Goal: Transaction & Acquisition: Purchase product/service

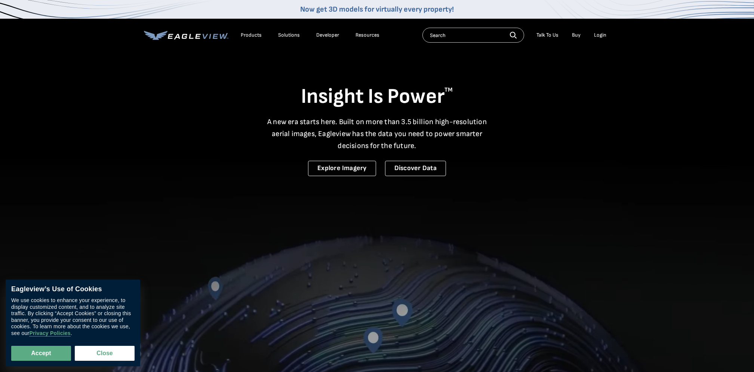
click at [603, 37] on div "Login" at bounding box center [600, 35] width 12 height 7
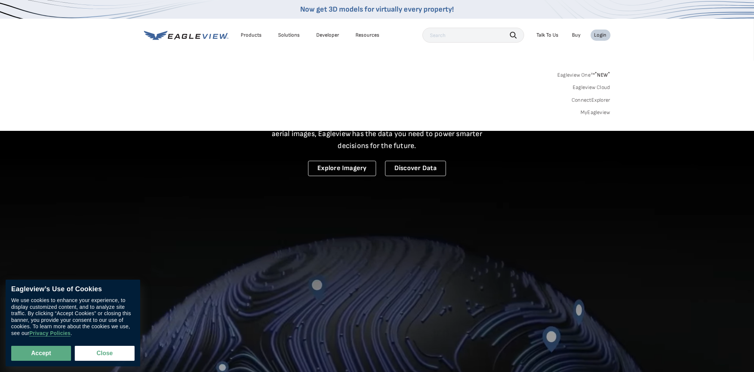
click at [598, 112] on link "MyEagleview" at bounding box center [595, 112] width 30 height 7
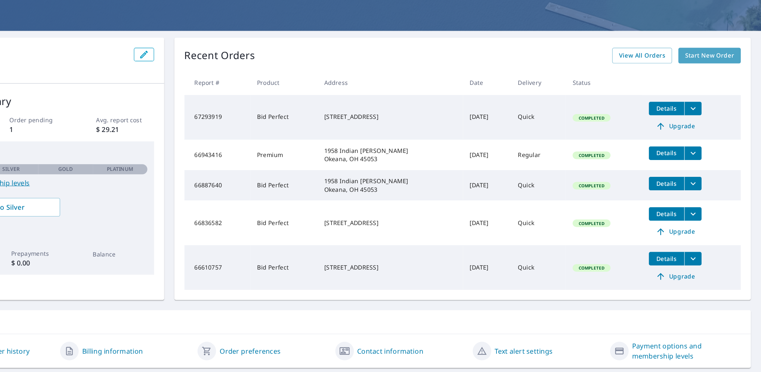
click at [708, 93] on span "Start New Order" at bounding box center [715, 90] width 43 height 9
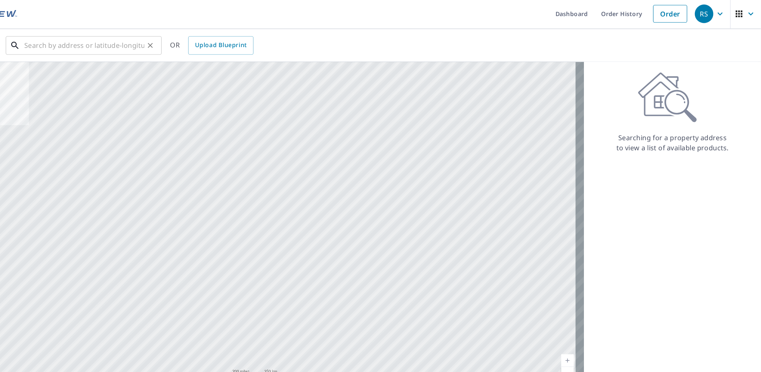
click at [128, 43] on input "text" at bounding box center [161, 41] width 106 height 21
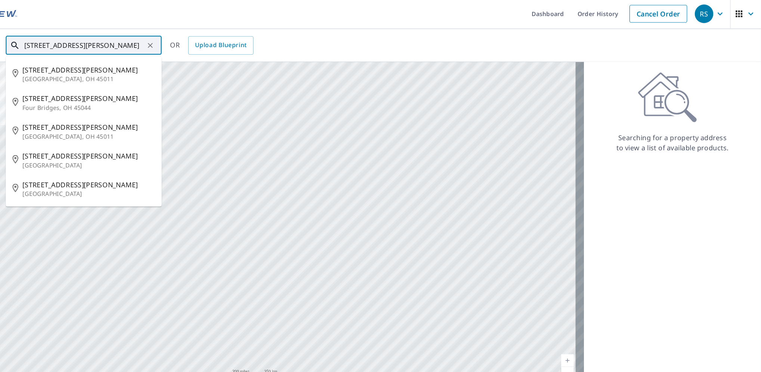
click at [132, 116] on span "[STREET_ADDRESS][PERSON_NAME]" at bounding box center [164, 114] width 117 height 9
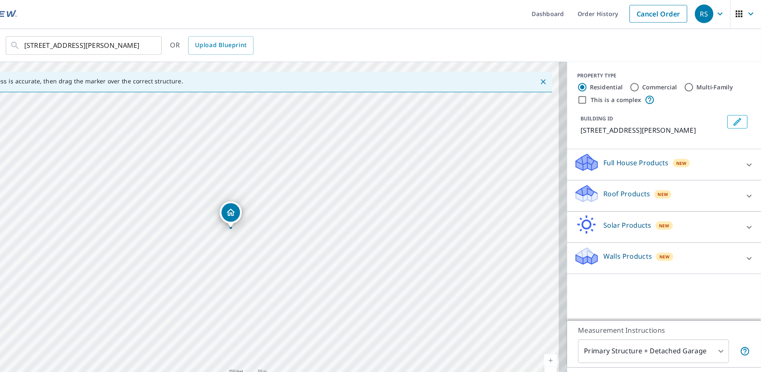
click at [631, 174] on p "Roof Products" at bounding box center [641, 173] width 41 height 9
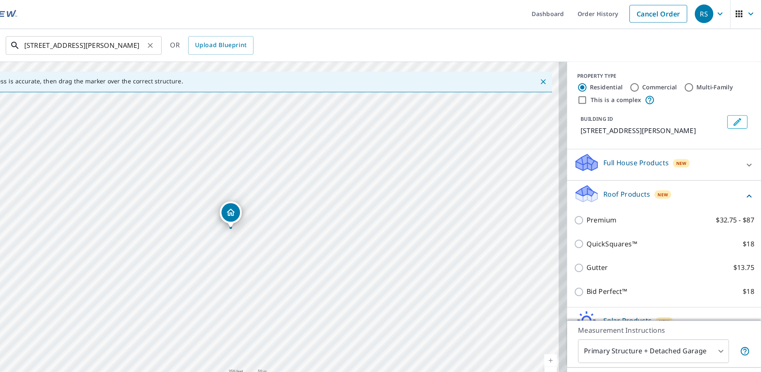
click at [108, 43] on input "[STREET_ADDRESS][PERSON_NAME]" at bounding box center [161, 41] width 106 height 21
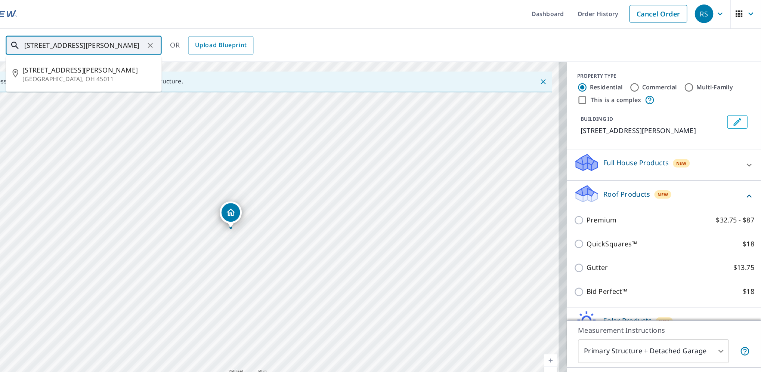
click at [111, 45] on input "[STREET_ADDRESS][PERSON_NAME]" at bounding box center [161, 41] width 106 height 21
click at [148, 75] on p "[GEOGRAPHIC_DATA], OH 45011" at bounding box center [164, 71] width 117 height 7
type input "[STREET_ADDRESS][PERSON_NAME]"
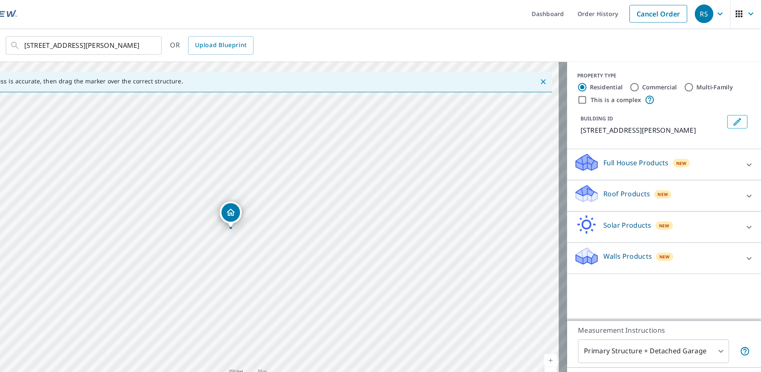
click at [634, 170] on p "Roof Products" at bounding box center [641, 173] width 41 height 9
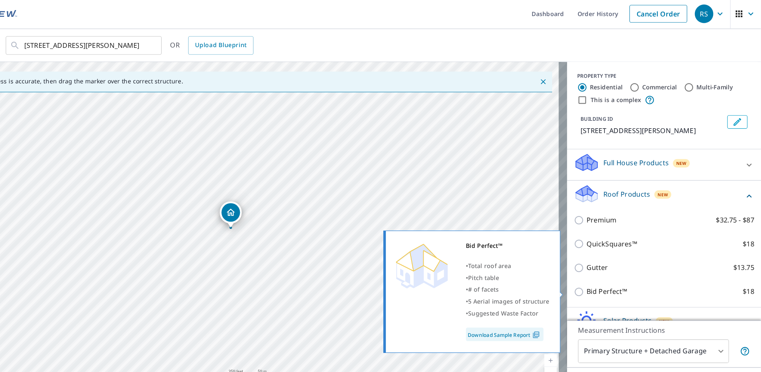
click at [618, 260] on p "Bid Perfect™" at bounding box center [624, 259] width 36 height 9
click at [606, 260] on input "Bid Perfect™ $18" at bounding box center [600, 260] width 11 height 9
checkbox input "true"
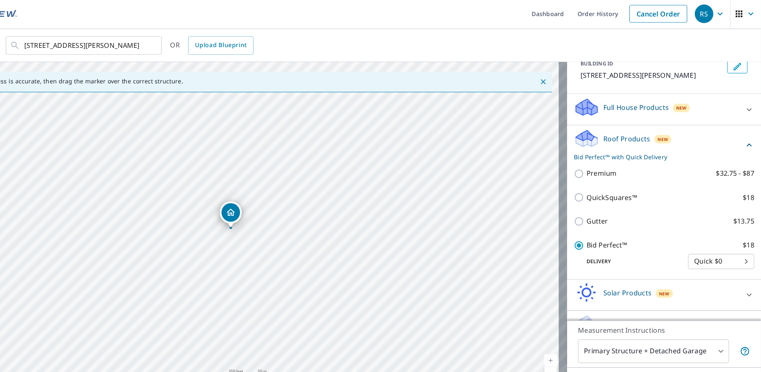
scroll to position [68, 0]
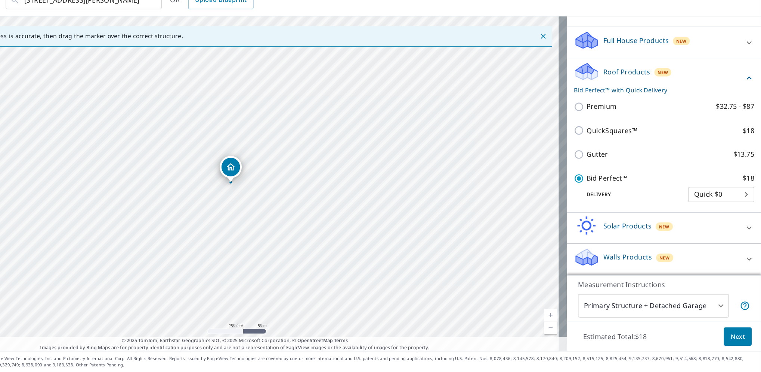
click at [737, 338] on span "Next" at bounding box center [740, 339] width 13 height 9
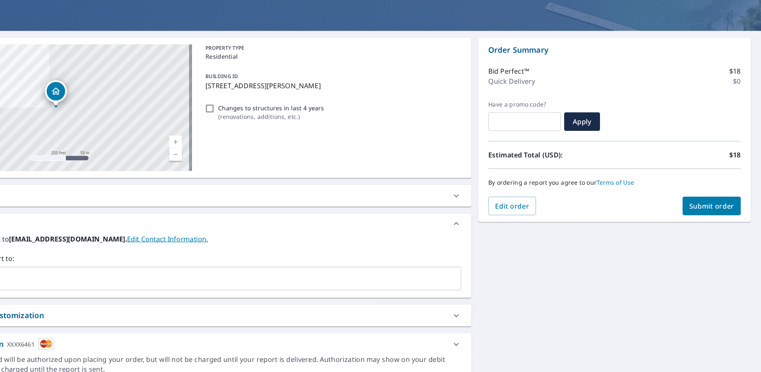
click at [713, 224] on span "Submit order" at bounding box center [717, 224] width 40 height 8
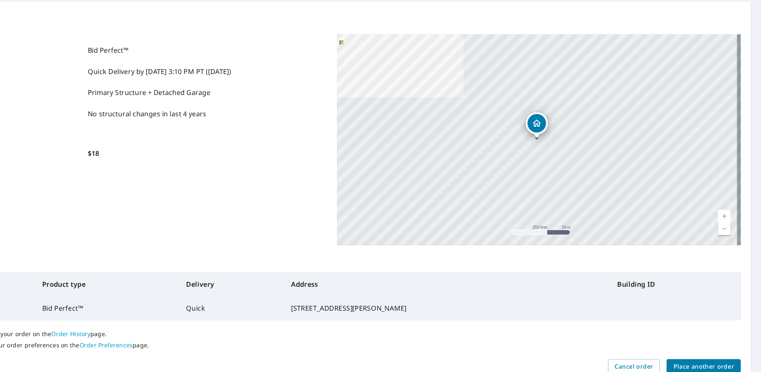
scroll to position [68, 0]
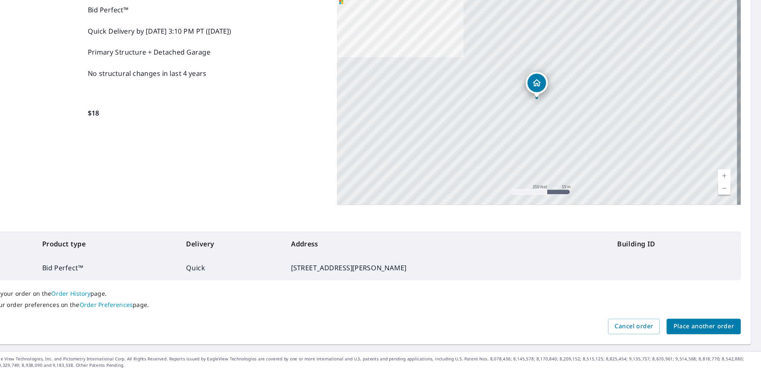
click at [700, 331] on span "Place another order" at bounding box center [710, 331] width 54 height 9
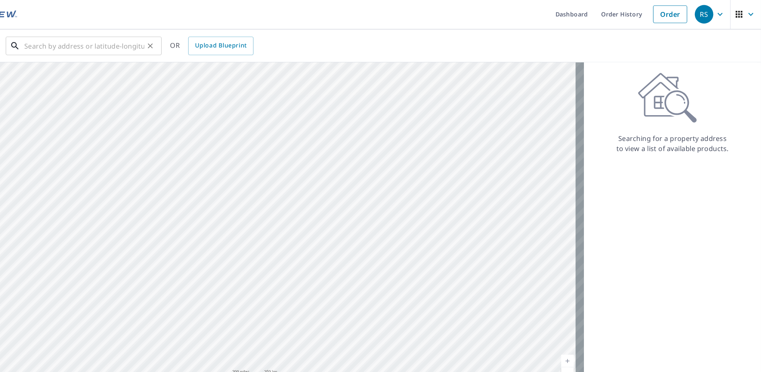
click at [129, 40] on input "text" at bounding box center [161, 41] width 106 height 21
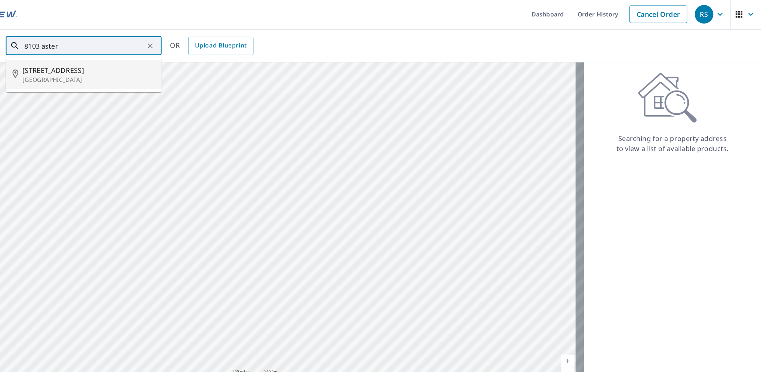
click at [131, 75] on p "[GEOGRAPHIC_DATA]" at bounding box center [164, 71] width 117 height 7
type input "[STREET_ADDRESS]"
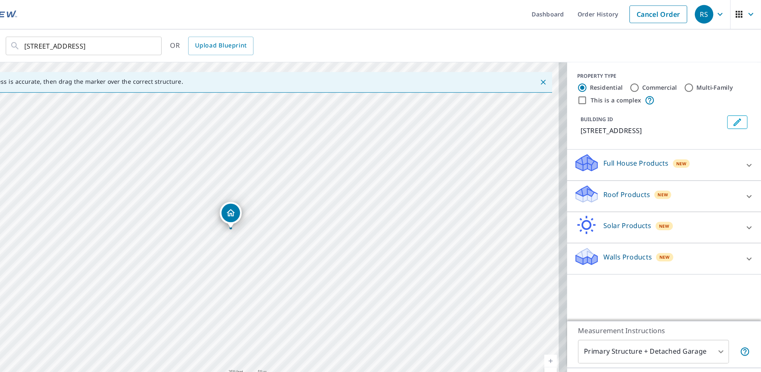
click at [633, 171] on p "Roof Products" at bounding box center [641, 173] width 41 height 9
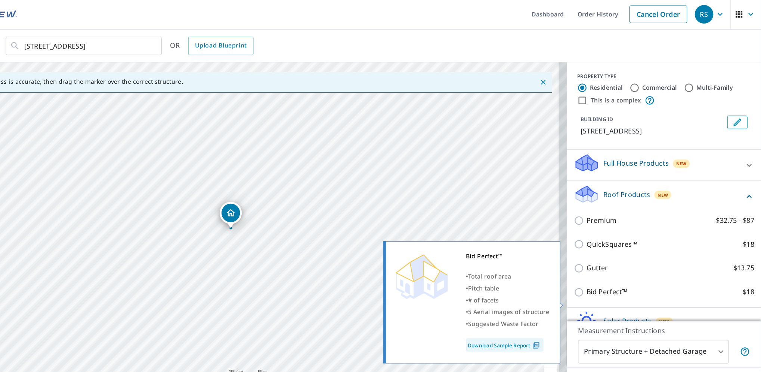
click at [613, 264] on p "Bid Perfect™" at bounding box center [624, 259] width 36 height 9
click at [606, 264] on input "Bid Perfect™ $18" at bounding box center [600, 260] width 11 height 9
checkbox input "true"
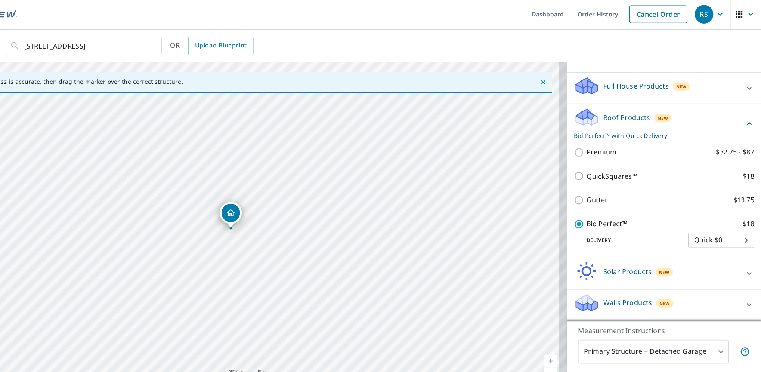
scroll to position [77, 0]
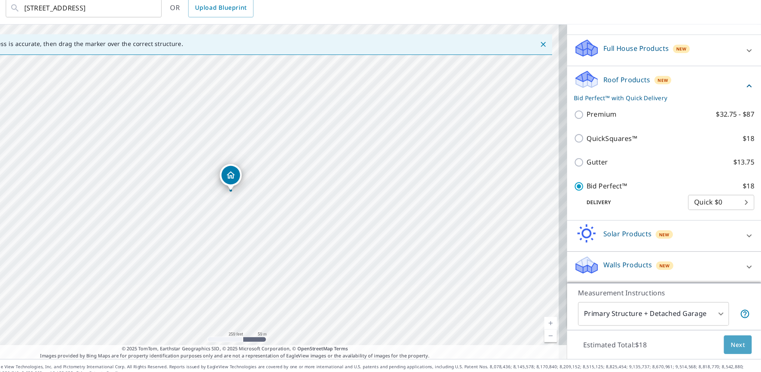
click at [734, 339] on span "Next" at bounding box center [740, 339] width 13 height 9
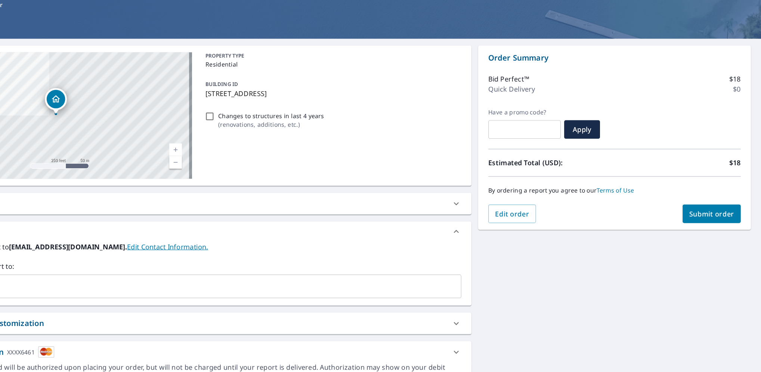
click at [712, 223] on span "Submit order" at bounding box center [717, 224] width 40 height 8
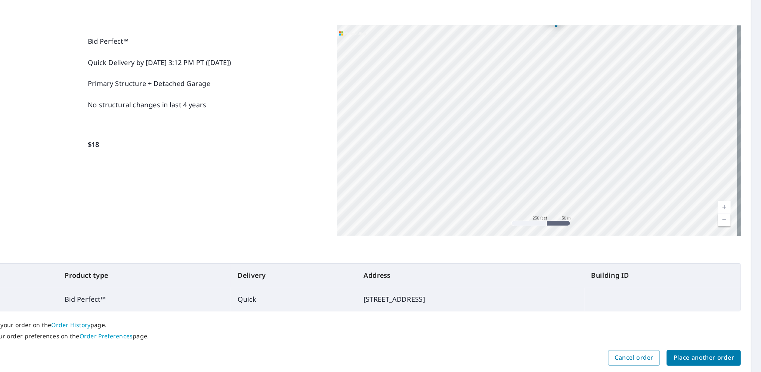
scroll to position [68, 0]
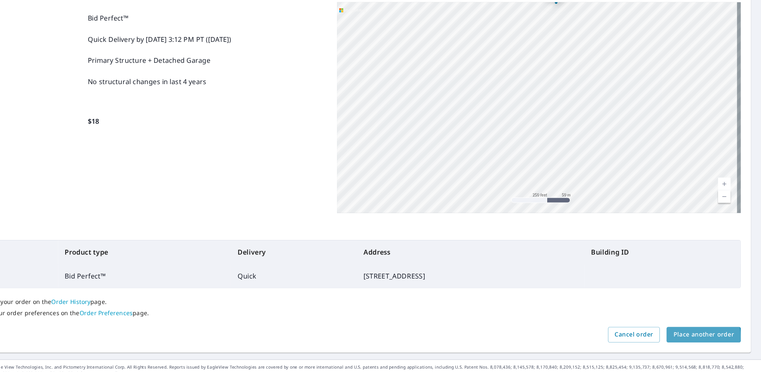
click at [696, 332] on span "Place another order" at bounding box center [710, 331] width 54 height 9
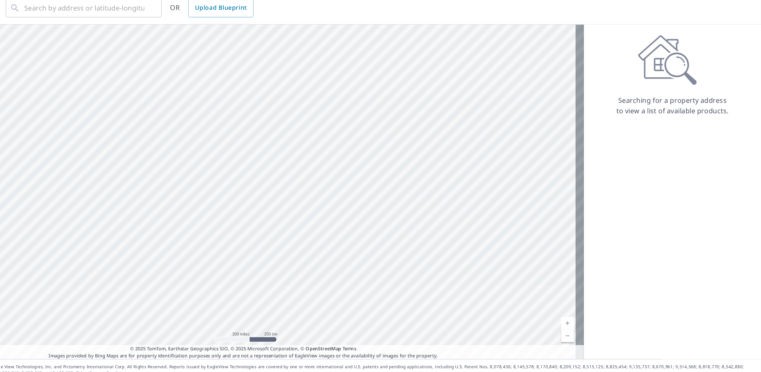
click at [666, 205] on div "Searching for a property address to view a list of available products." at bounding box center [682, 204] width 157 height 296
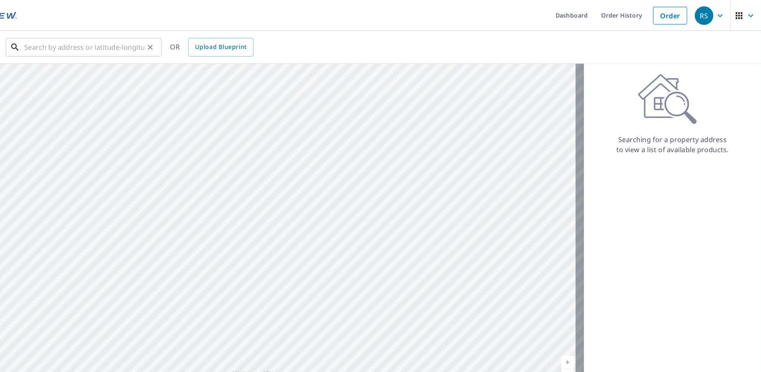
click at [125, 43] on input "text" at bounding box center [161, 41] width 106 height 21
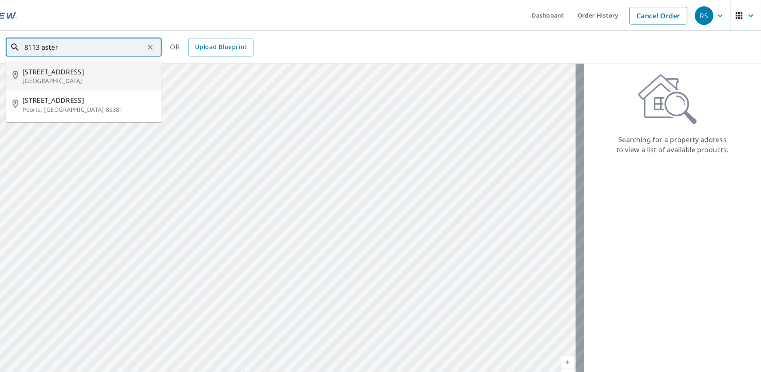
click at [135, 65] on span "[STREET_ADDRESS]" at bounding box center [164, 63] width 117 height 9
type input "[STREET_ADDRESS]"
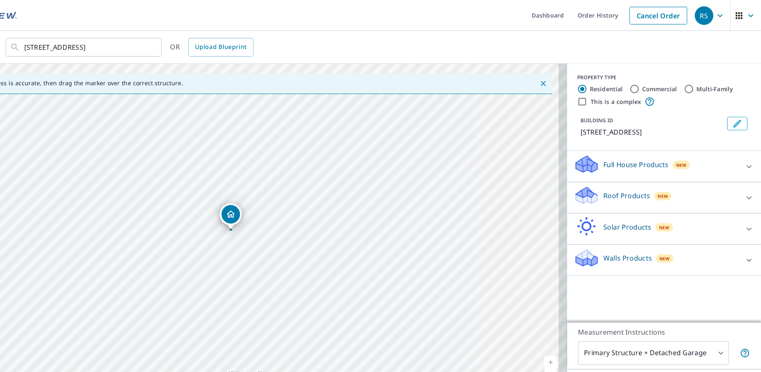
click at [631, 175] on p "Roof Products" at bounding box center [641, 173] width 41 height 9
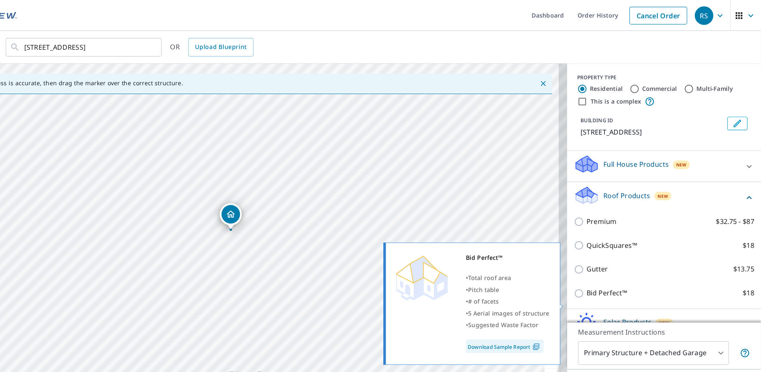
click at [613, 264] on p "Bid Perfect™" at bounding box center [624, 259] width 36 height 9
click at [606, 264] on input "Bid Perfect™ $18" at bounding box center [600, 260] width 11 height 9
checkbox input "true"
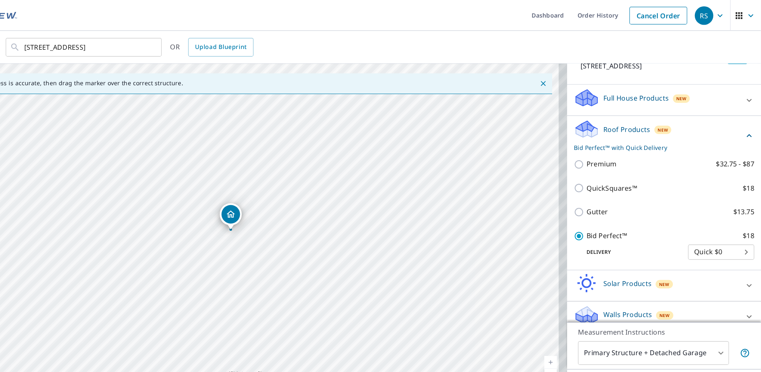
scroll to position [77, 0]
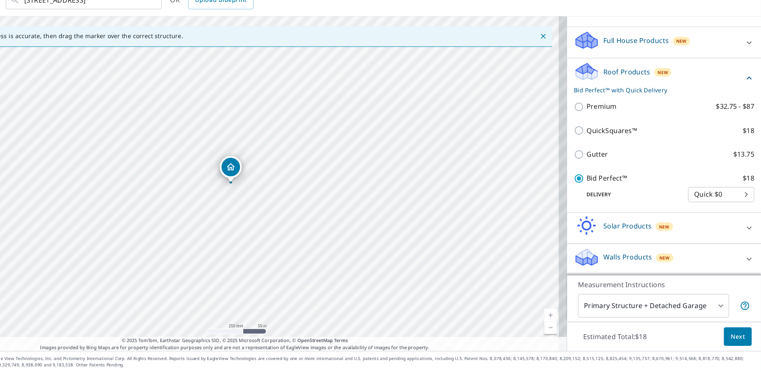
click at [736, 340] on span "Next" at bounding box center [740, 339] width 13 height 9
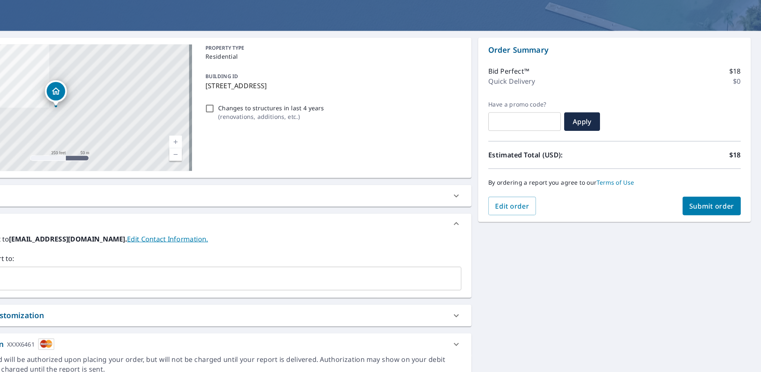
click at [710, 225] on span "Submit order" at bounding box center [717, 224] width 40 height 8
